Goal: Complete application form

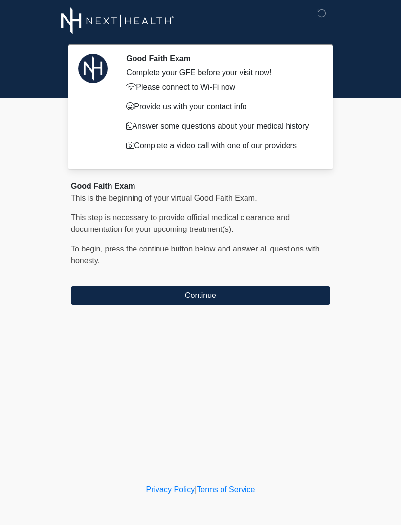
click at [236, 301] on button "Continue" at bounding box center [200, 295] width 259 height 19
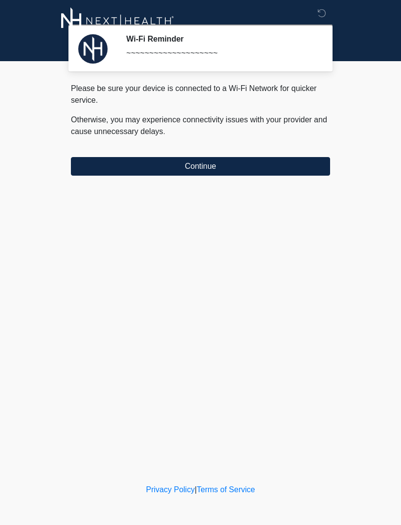
click at [273, 169] on button "Continue" at bounding box center [200, 166] width 259 height 19
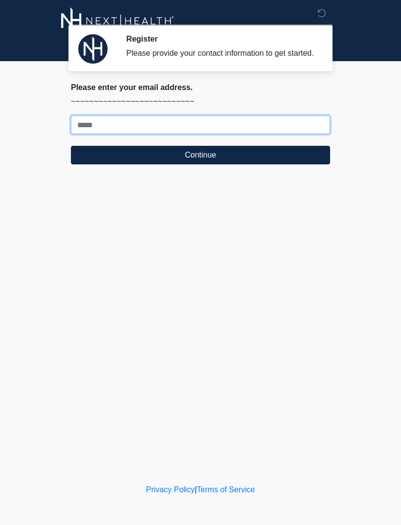
click at [90, 134] on input "Where should we email your treatment plan?" at bounding box center [200, 125] width 259 height 19
type input "**********"
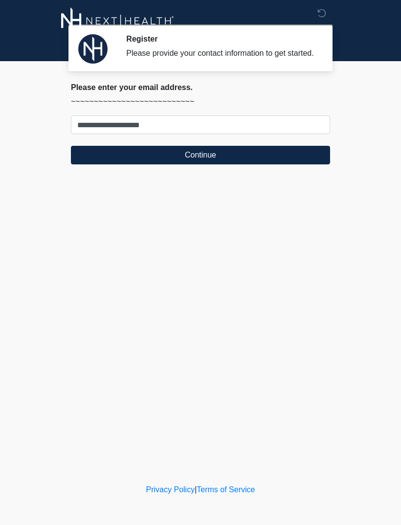
click at [277, 164] on button "Continue" at bounding box center [200, 155] width 259 height 19
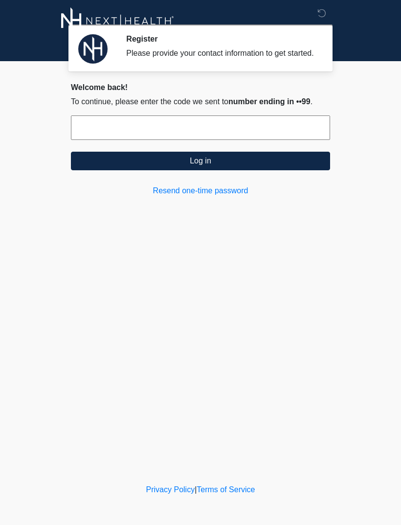
click at [213, 138] on input "text" at bounding box center [200, 128] width 259 height 24
type input "******"
click at [213, 170] on button "Log in" at bounding box center [200, 161] width 259 height 19
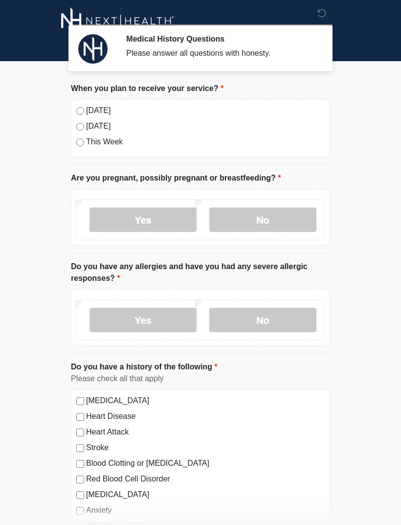
click at [90, 106] on label "Today" at bounding box center [205, 111] width 239 height 12
click at [274, 219] on label "No" at bounding box center [263, 220] width 107 height 24
click at [275, 219] on label "No" at bounding box center [263, 220] width 107 height 24
click at [278, 321] on label "No" at bounding box center [263, 320] width 107 height 24
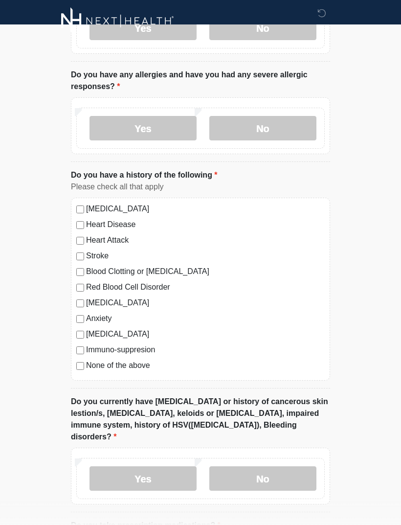
scroll to position [240, 0]
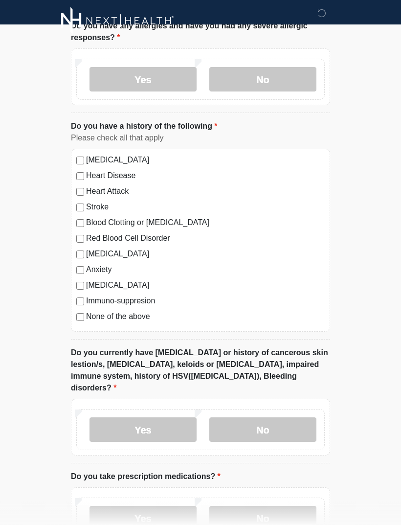
click at [297, 418] on label "No" at bounding box center [263, 430] width 107 height 24
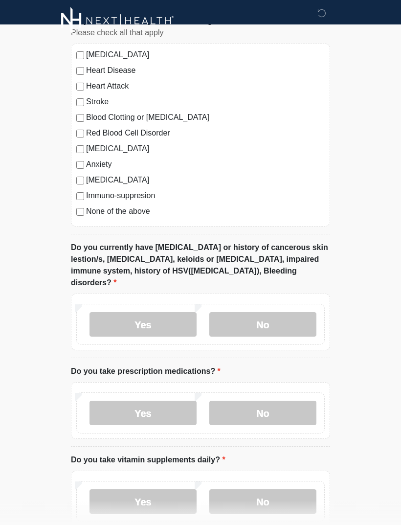
click at [288, 401] on label "No" at bounding box center [263, 413] width 107 height 24
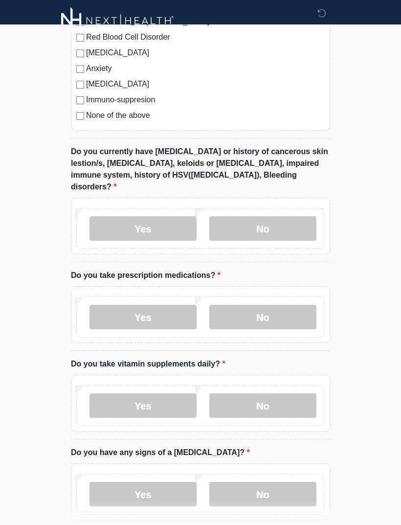
click at [288, 394] on label "No" at bounding box center [263, 406] width 107 height 24
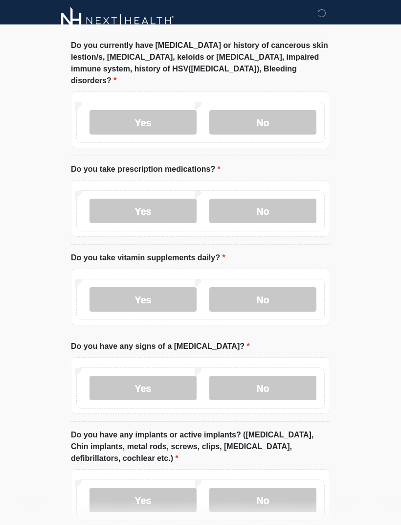
click at [289, 376] on label "No" at bounding box center [263, 388] width 107 height 24
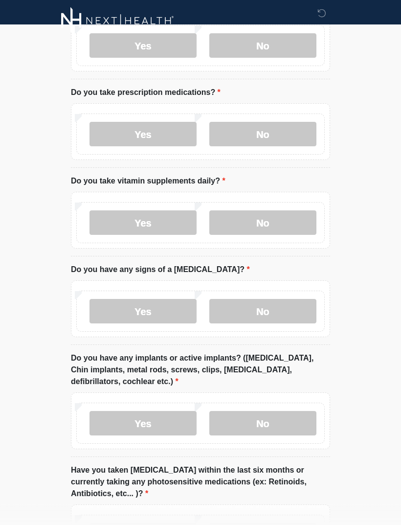
click at [286, 412] on label "No" at bounding box center [263, 424] width 107 height 24
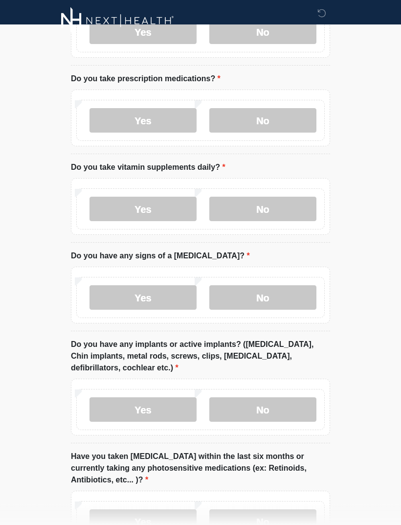
scroll to position [703, 0]
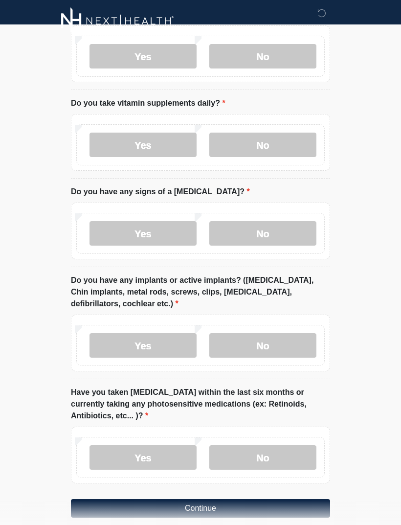
click at [282, 445] on label "No" at bounding box center [263, 457] width 107 height 24
click at [267, 499] on button "Continue" at bounding box center [200, 508] width 259 height 19
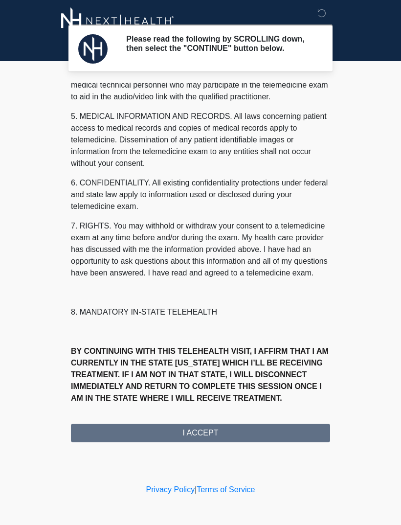
scroll to position [297, 0]
click at [228, 436] on button "I ACCEPT" at bounding box center [200, 433] width 259 height 19
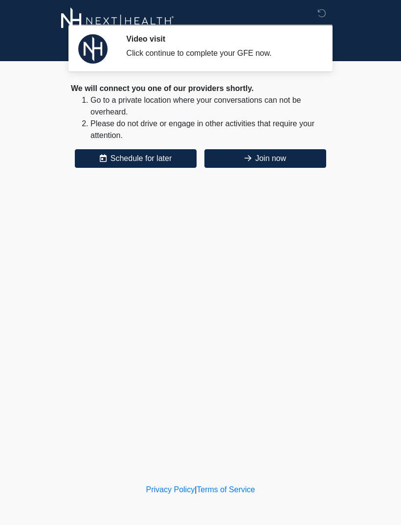
click at [281, 163] on button "Join now" at bounding box center [266, 158] width 122 height 19
